Goal: Find specific page/section: Find specific page/section

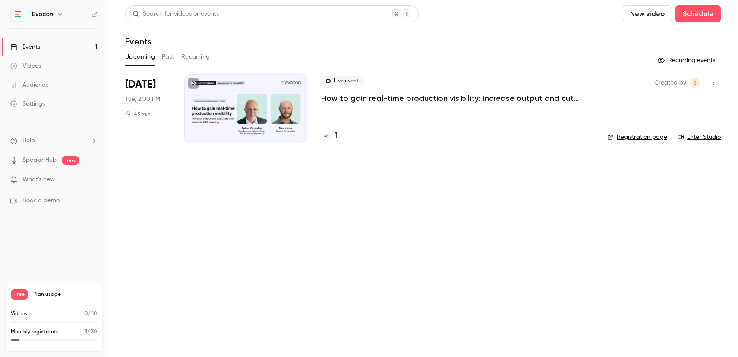
click at [638, 138] on link "Registration page" at bounding box center [637, 137] width 60 height 9
click at [633, 138] on link "Registration page" at bounding box center [637, 137] width 60 height 9
